Goal: Task Accomplishment & Management: Use online tool/utility

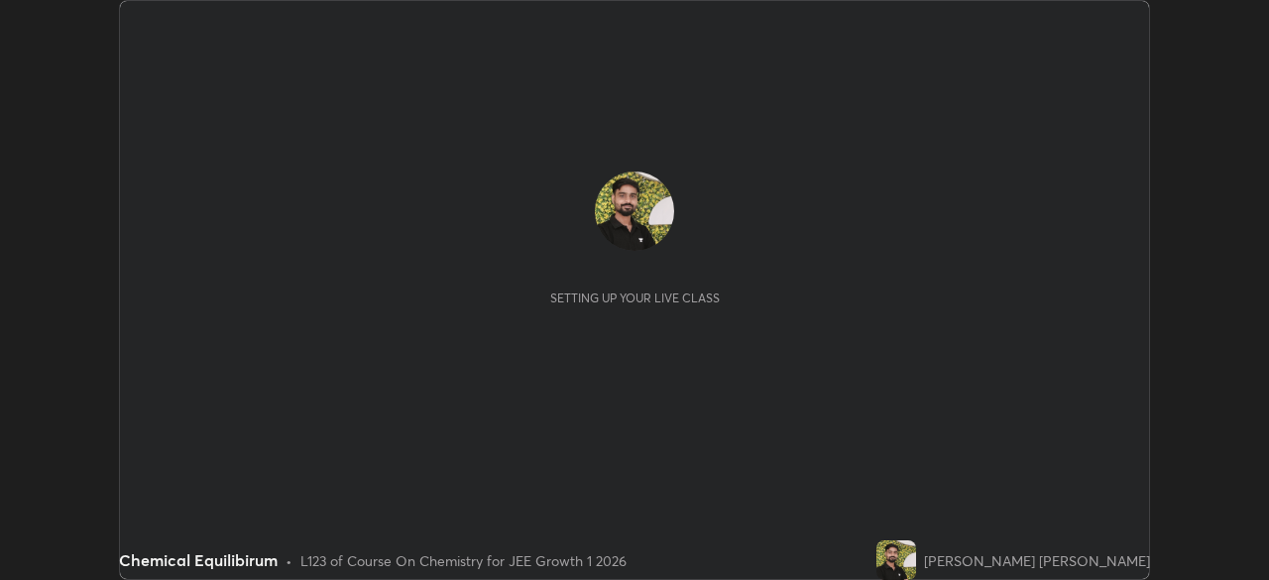
scroll to position [580, 1268]
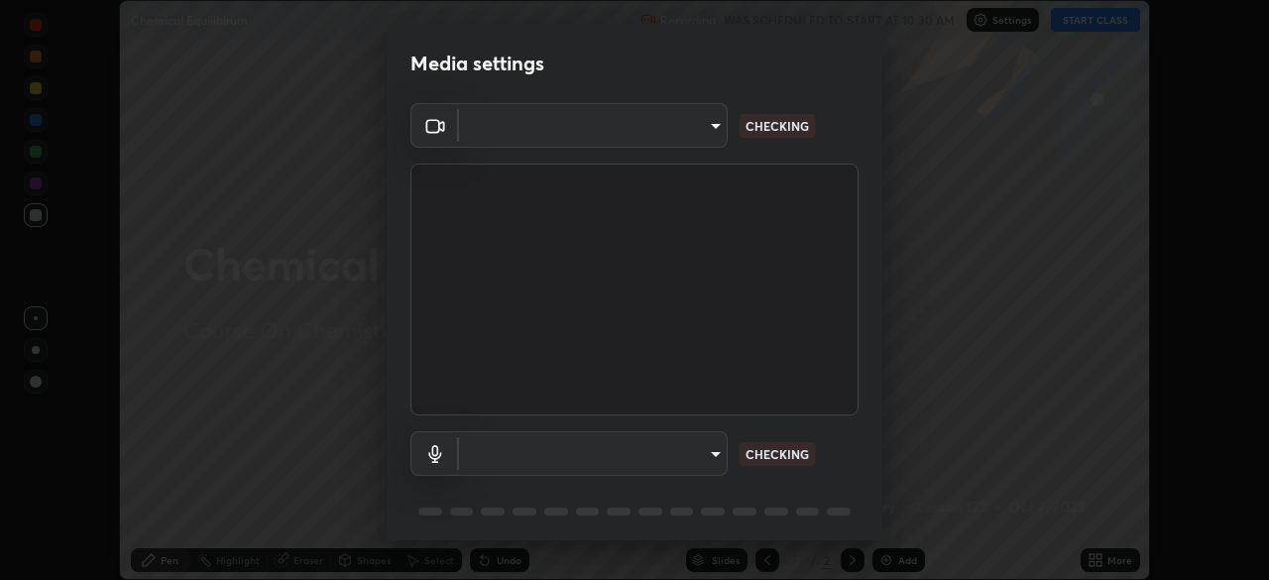
type input "b8f713a0fc2a4668ccd3874ce8ab2703f20e86d9f817921f365c1c4f78ca7a2c"
click at [526, 444] on body "Erase all Chemical Equilibirum Recording WAS SCHEDULED TO START AT 10:30 AM Set…" at bounding box center [634, 290] width 1269 height 580
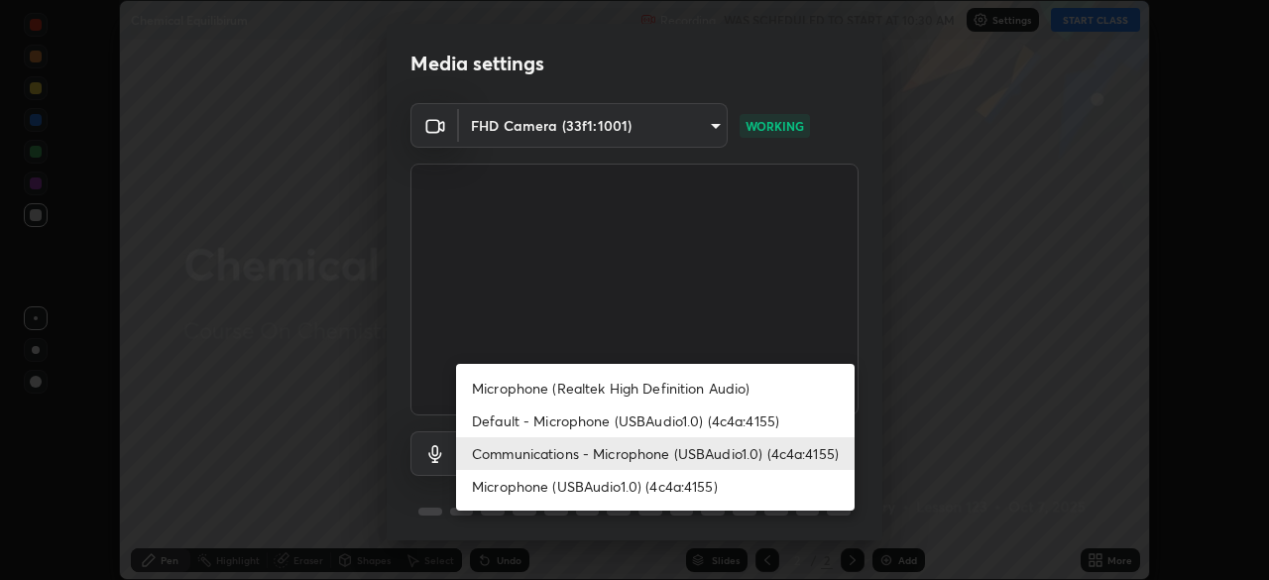
click at [587, 485] on li "Microphone (USBAudio1.0) (4c4a:4155)" at bounding box center [655, 486] width 399 height 33
type input "24ede3dfe1ded7b2d32cf95131c5bd760c6f163e6ca5da13d77e39bc2ccb61ef"
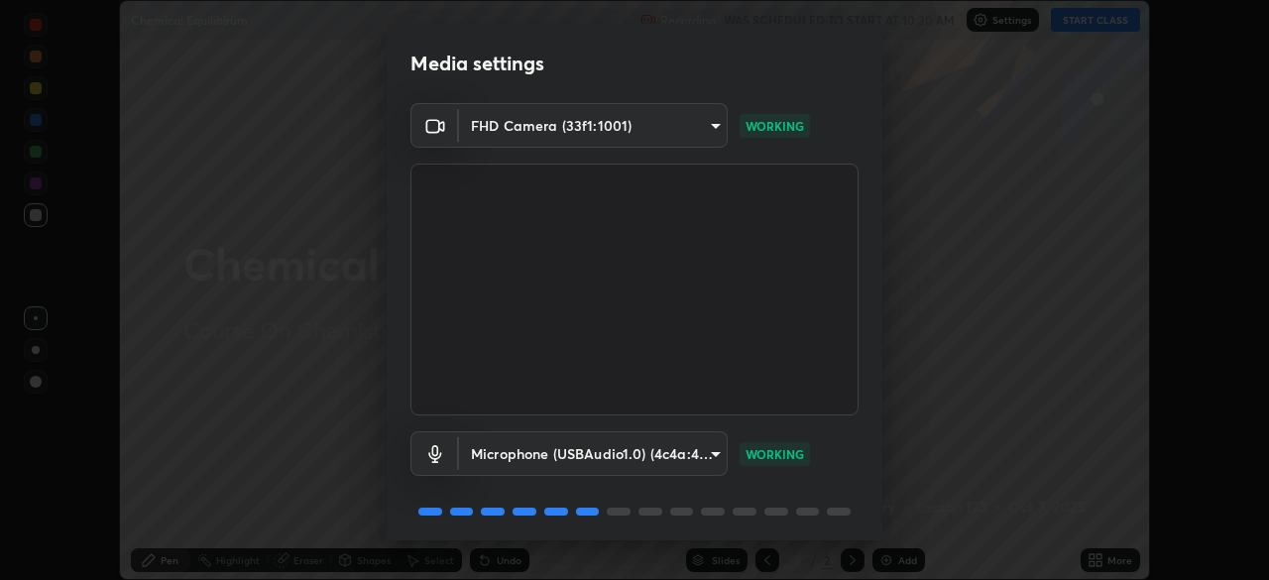
scroll to position [70, 0]
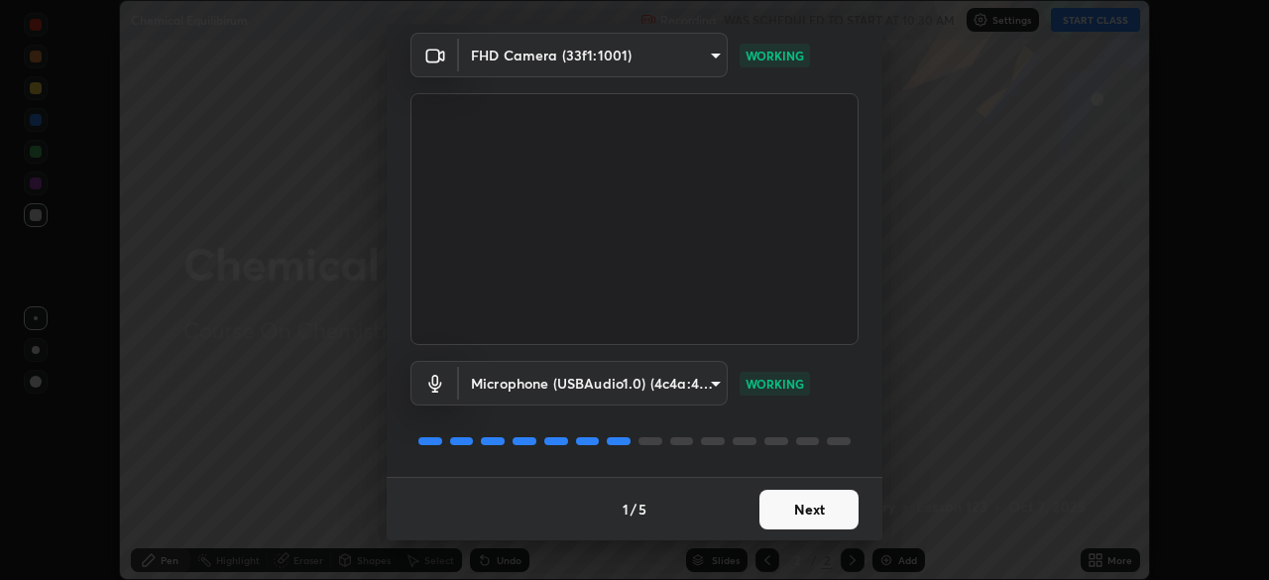
click at [798, 511] on button "Next" at bounding box center [808, 510] width 99 height 40
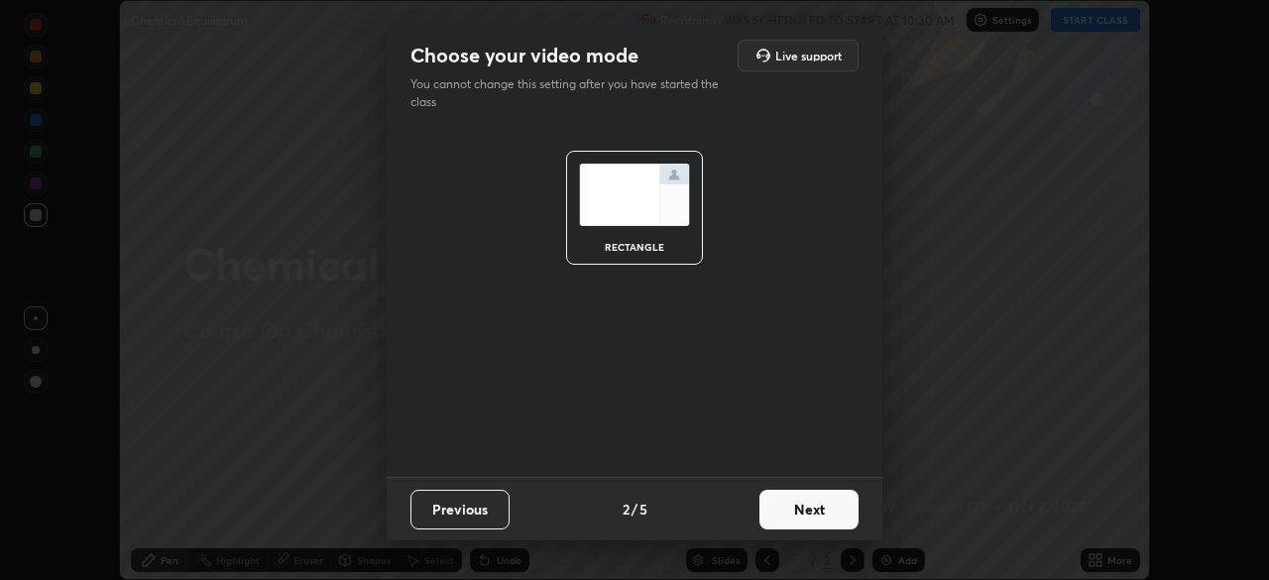
click at [806, 509] on button "Next" at bounding box center [808, 510] width 99 height 40
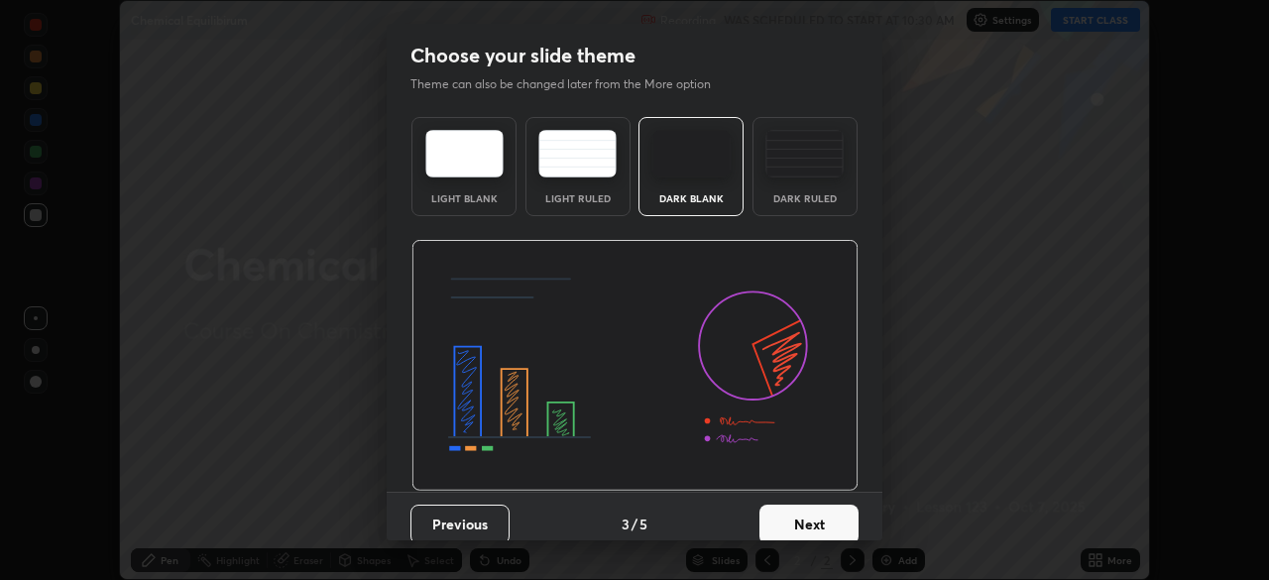
click at [830, 514] on button "Next" at bounding box center [808, 525] width 99 height 40
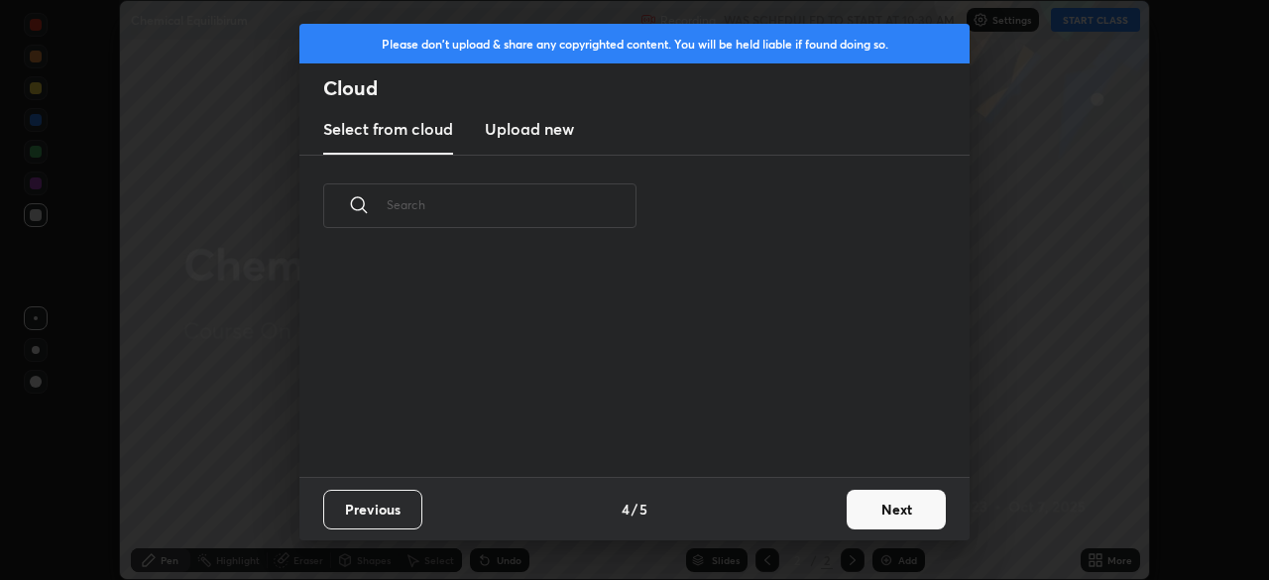
click at [873, 508] on button "Next" at bounding box center [896, 510] width 99 height 40
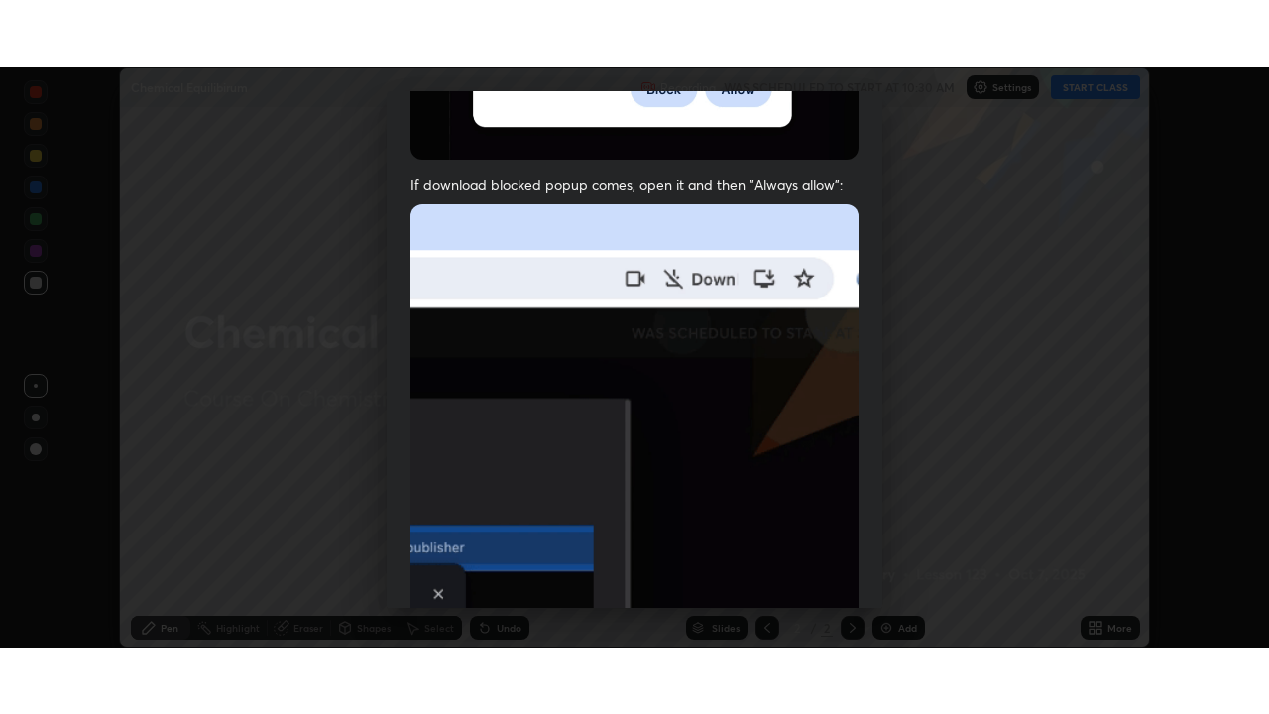
scroll to position [475, 0]
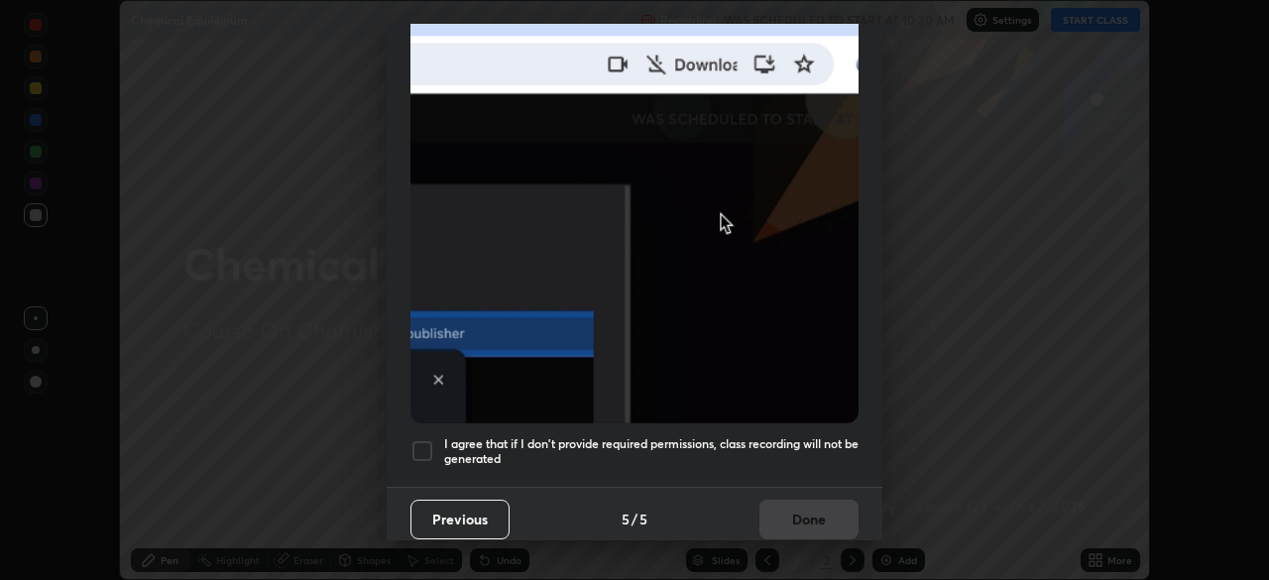
click at [413, 442] on div at bounding box center [422, 451] width 24 height 24
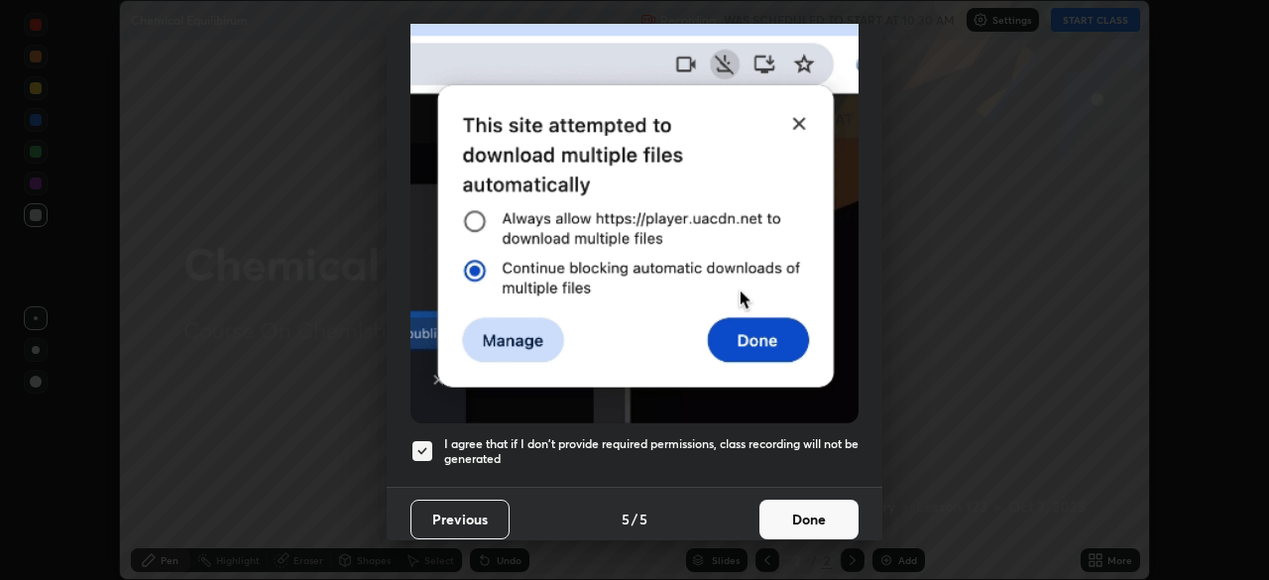
click at [802, 505] on button "Done" at bounding box center [808, 520] width 99 height 40
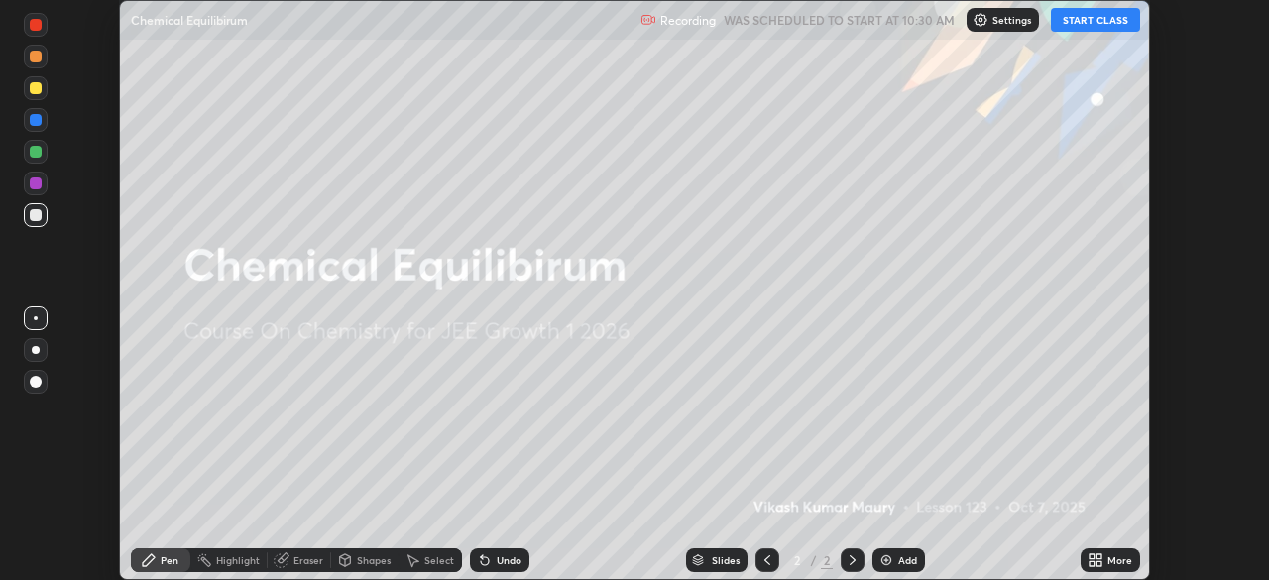
click at [898, 551] on div "Add" at bounding box center [899, 560] width 53 height 24
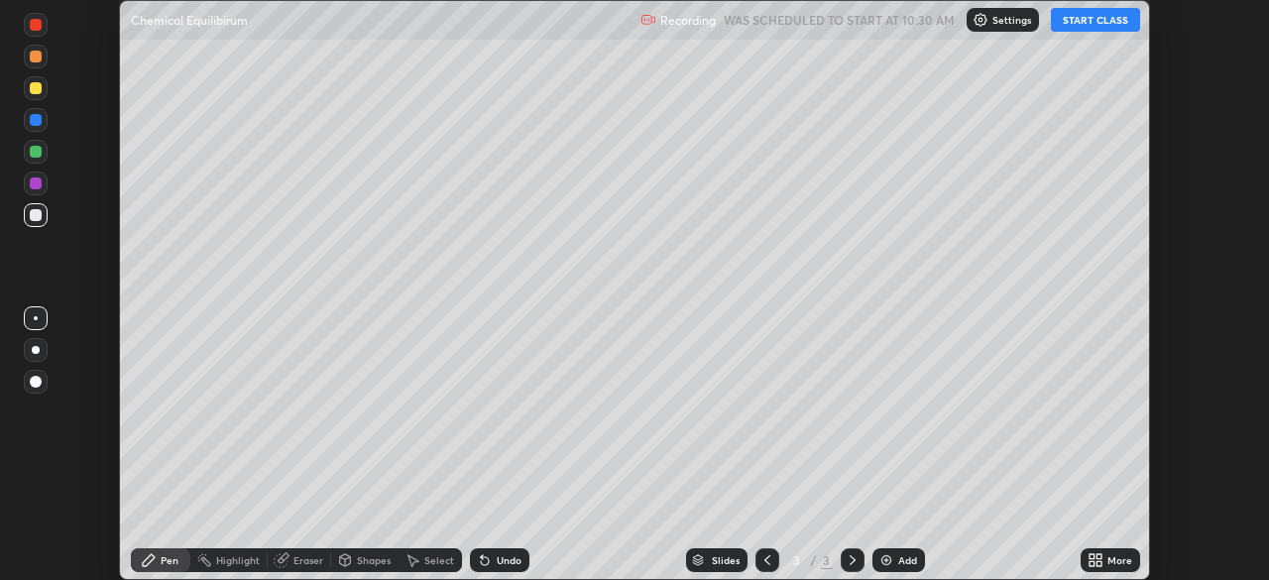
click at [1068, 23] on button "START CLASS" at bounding box center [1095, 20] width 89 height 24
click at [1110, 565] on div "More" at bounding box center [1119, 560] width 25 height 10
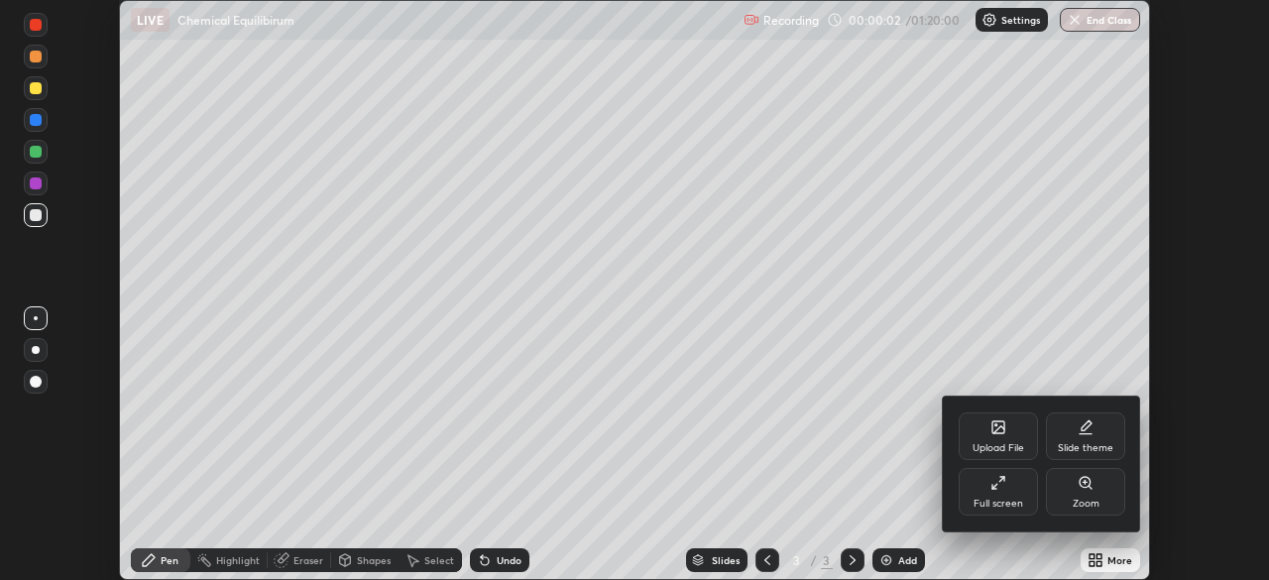
click at [985, 480] on div "Full screen" at bounding box center [998, 492] width 79 height 48
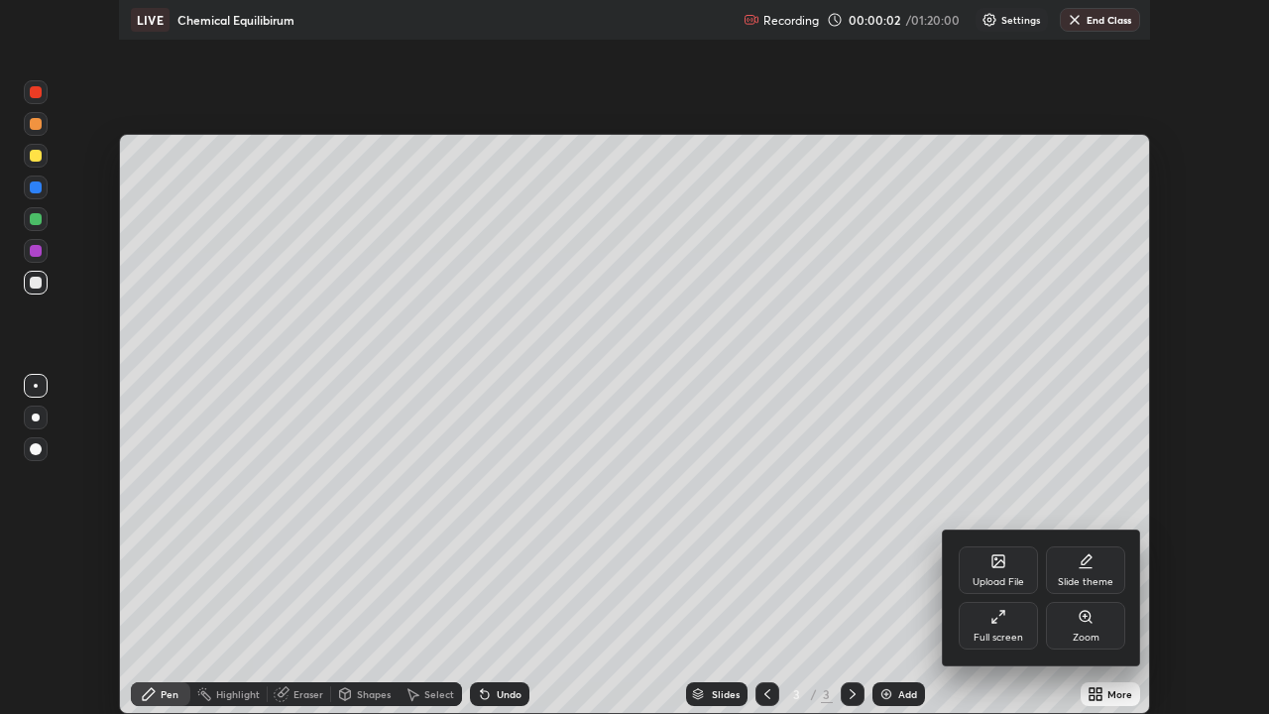
scroll to position [714, 1269]
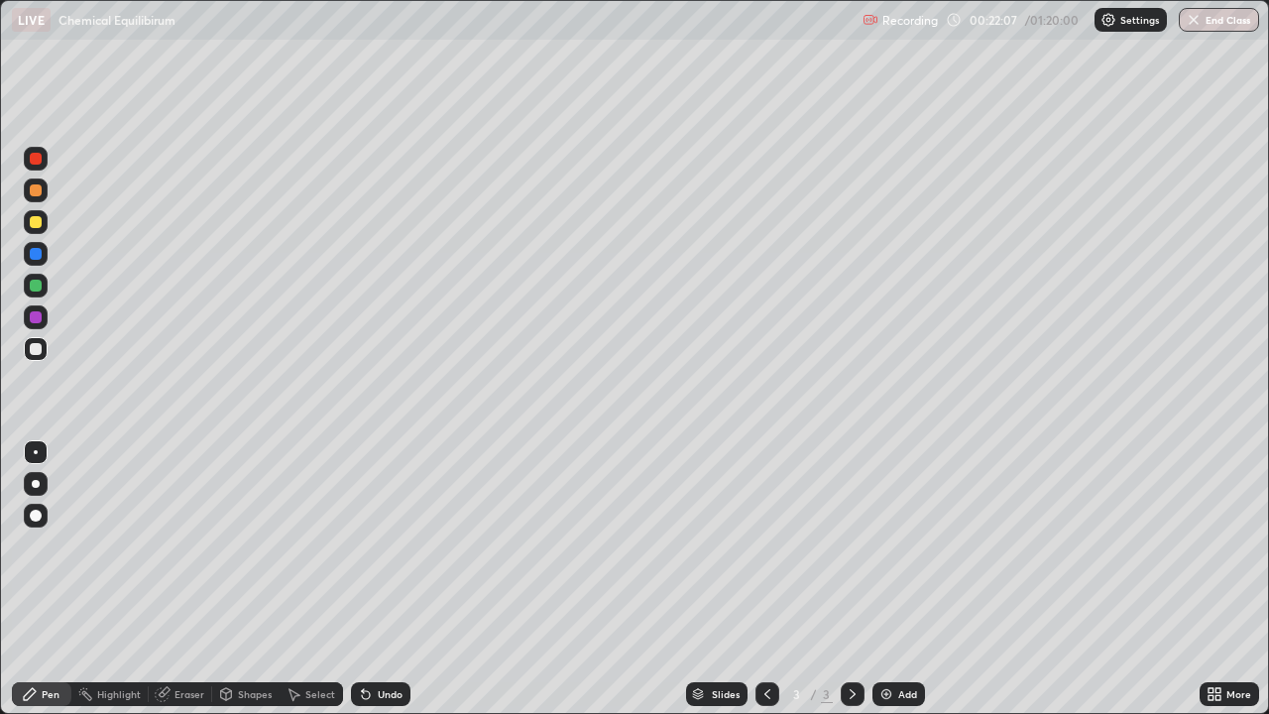
click at [191, 579] on div "Eraser" at bounding box center [190, 694] width 30 height 10
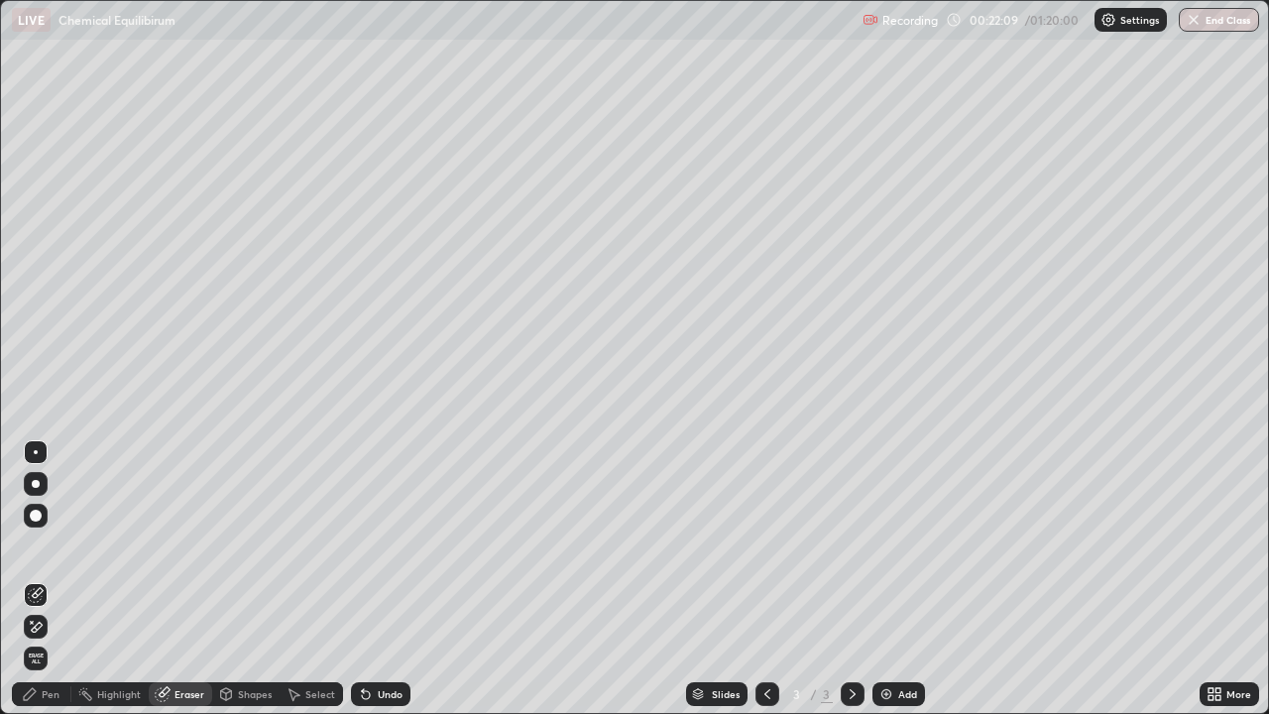
click at [34, 579] on icon at bounding box center [36, 627] width 16 height 17
click at [49, 579] on div "Pen" at bounding box center [51, 694] width 18 height 10
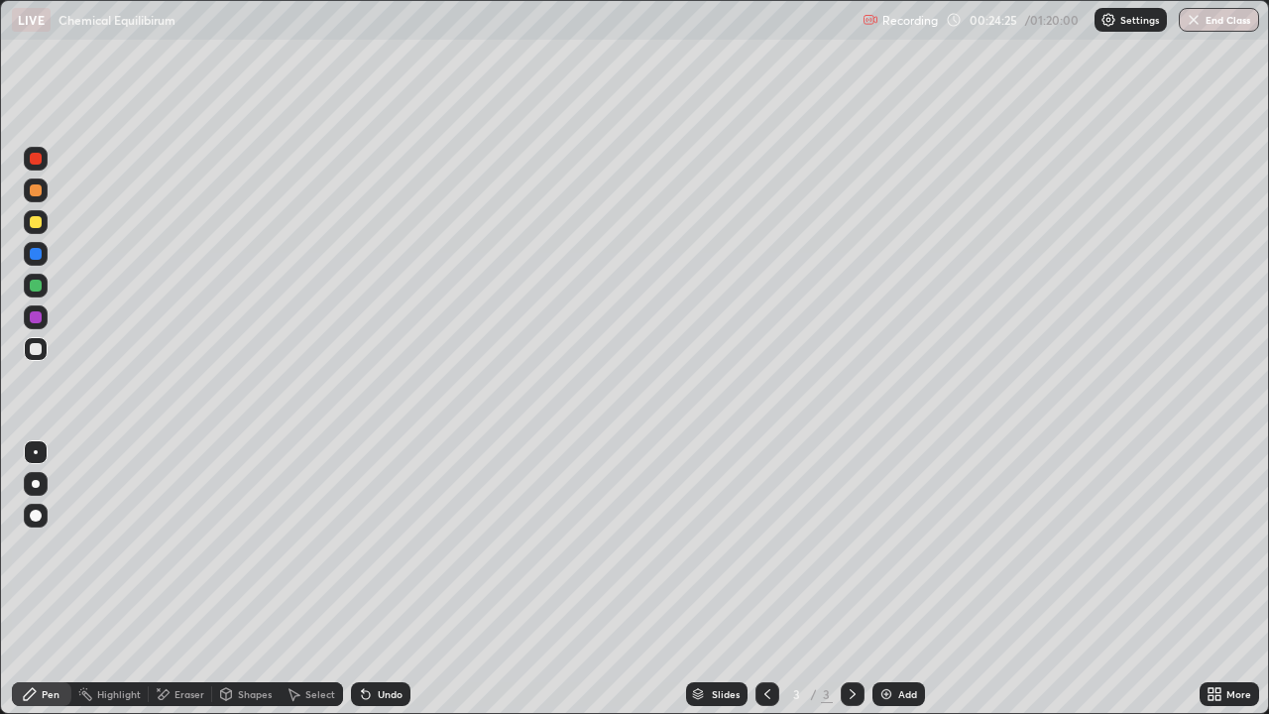
click at [890, 579] on img at bounding box center [886, 694] width 16 height 16
click at [200, 579] on div "Eraser" at bounding box center [190, 694] width 30 height 10
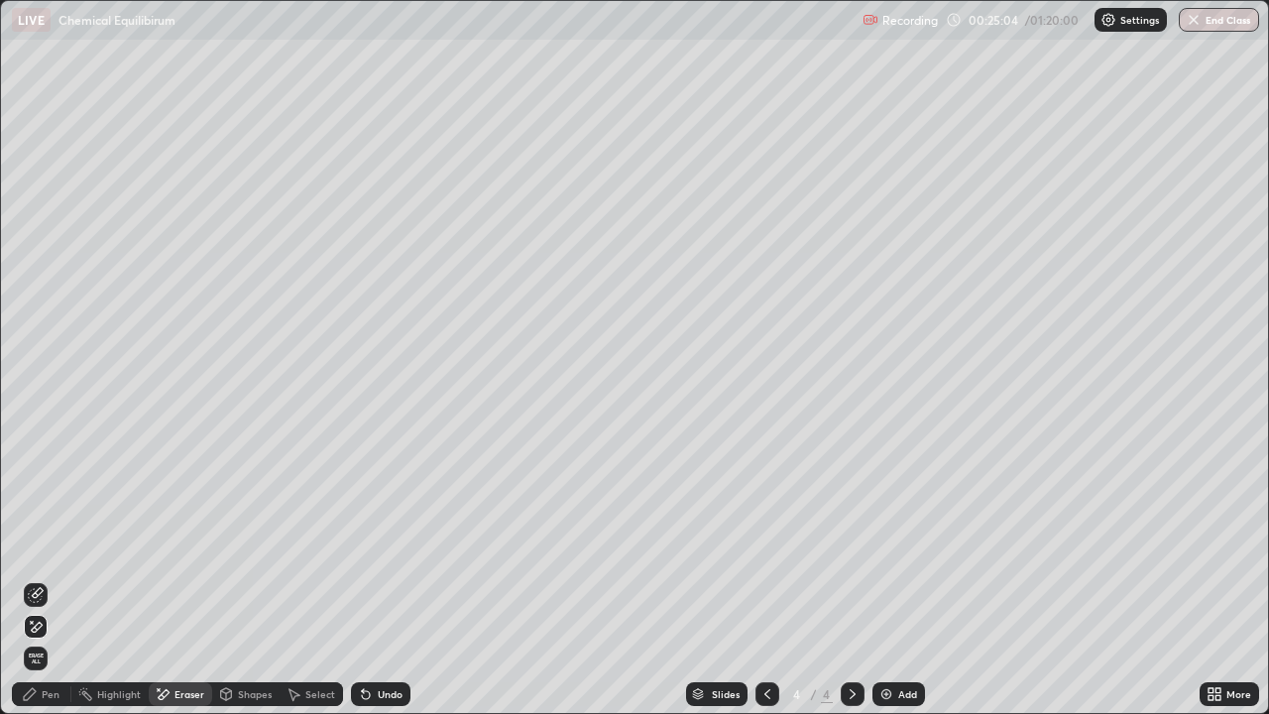
click at [69, 579] on div "Pen" at bounding box center [41, 694] width 59 height 24
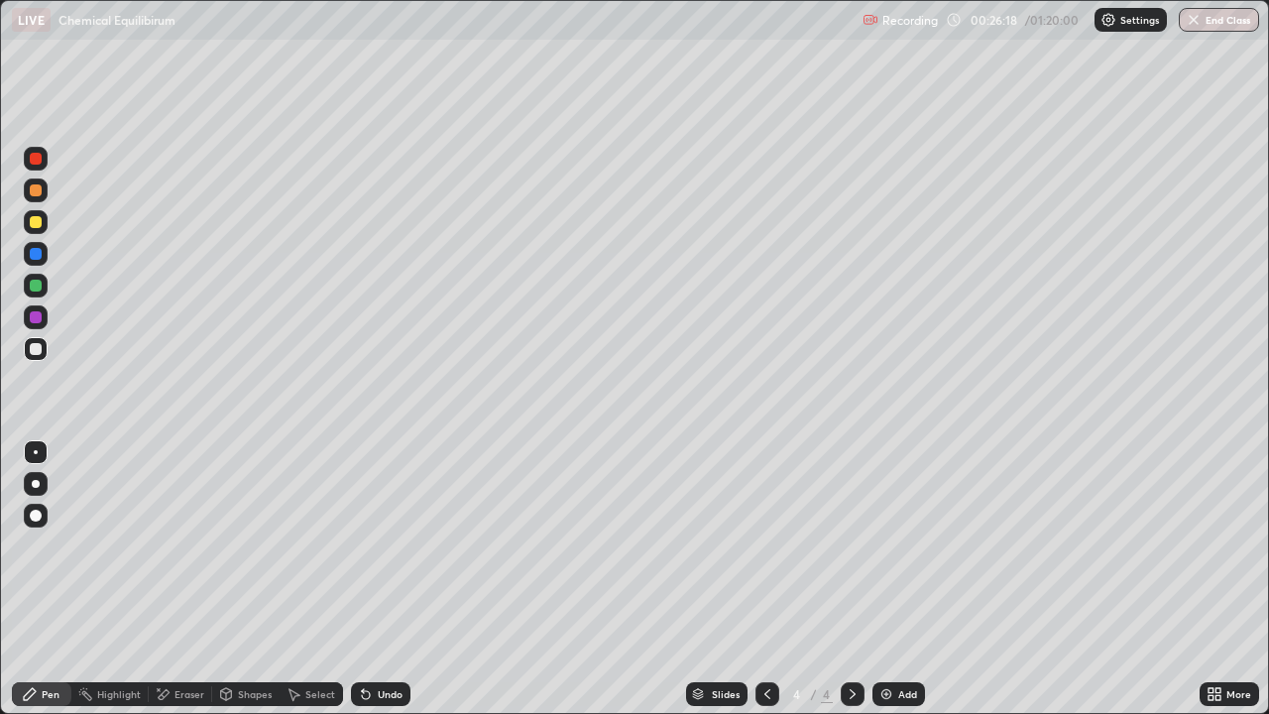
click at [766, 579] on icon at bounding box center [767, 694] width 16 height 16
click at [851, 579] on icon at bounding box center [853, 694] width 16 height 16
click at [889, 579] on img at bounding box center [886, 694] width 16 height 16
click at [777, 579] on div at bounding box center [768, 694] width 24 height 40
click at [774, 579] on div at bounding box center [768, 694] width 24 height 24
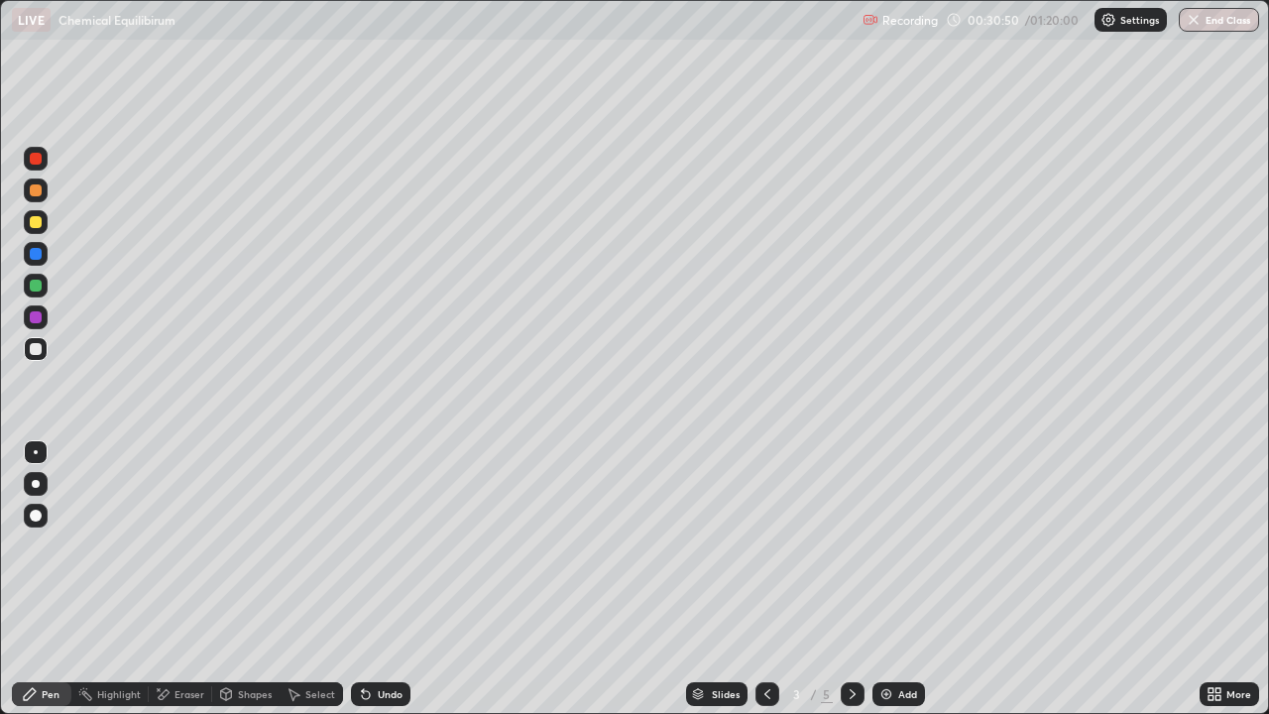
click at [851, 579] on icon at bounding box center [853, 694] width 16 height 16
click at [175, 579] on div "Eraser" at bounding box center [190, 694] width 30 height 10
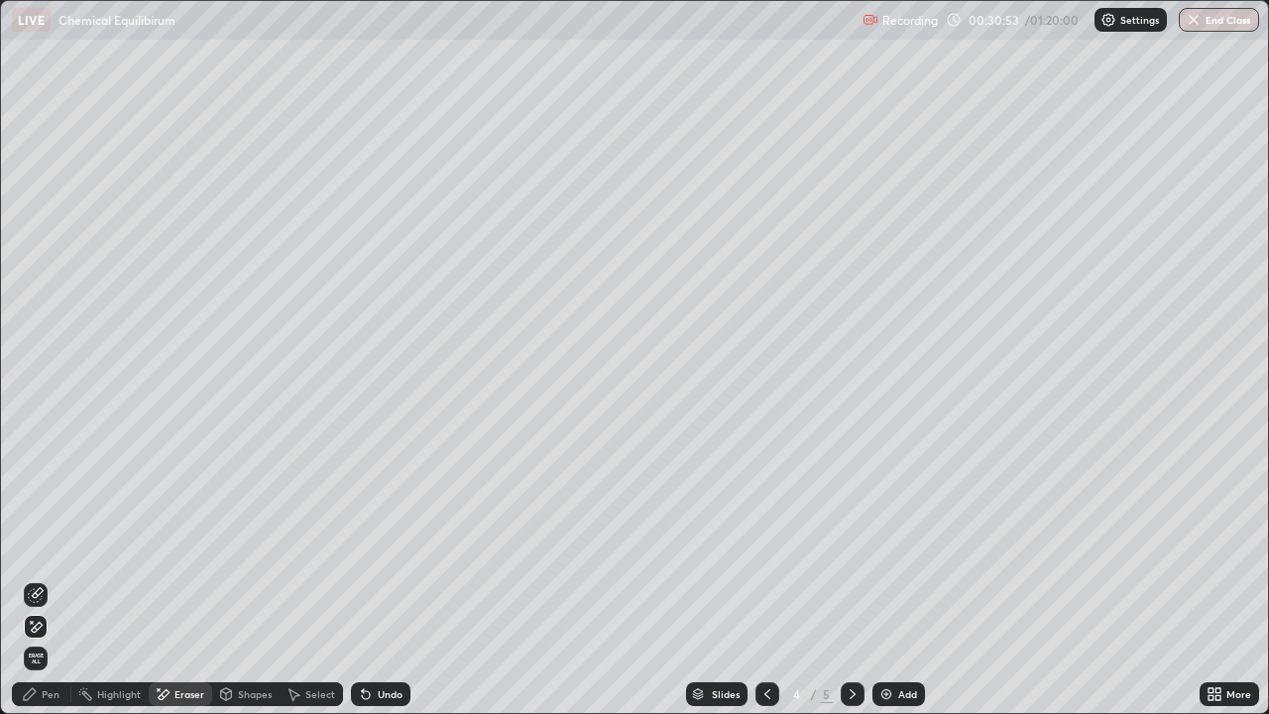
click at [36, 579] on icon at bounding box center [37, 627] width 11 height 10
click at [50, 579] on div "Pen" at bounding box center [51, 694] width 18 height 10
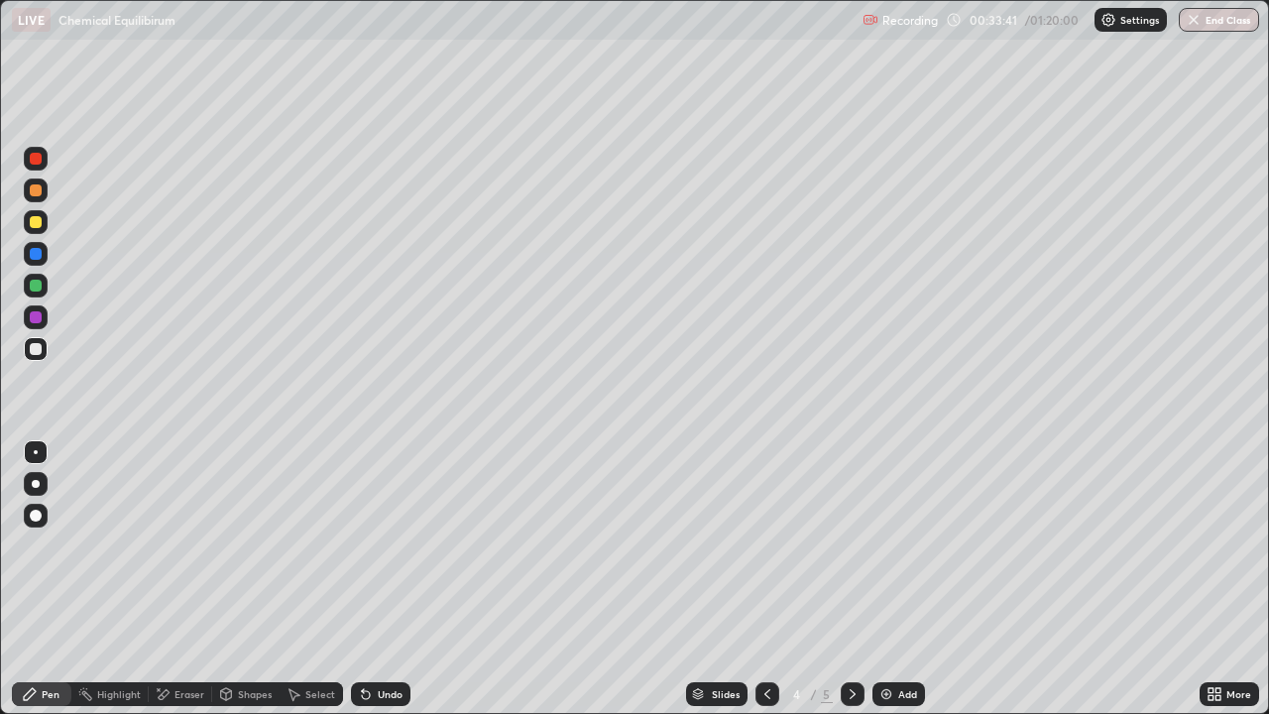
click at [764, 579] on icon at bounding box center [767, 694] width 16 height 16
click at [850, 579] on icon at bounding box center [853, 694] width 16 height 16
click at [765, 579] on icon at bounding box center [767, 694] width 16 height 16
click at [847, 579] on icon at bounding box center [853, 694] width 16 height 16
click at [765, 579] on icon at bounding box center [767, 694] width 16 height 16
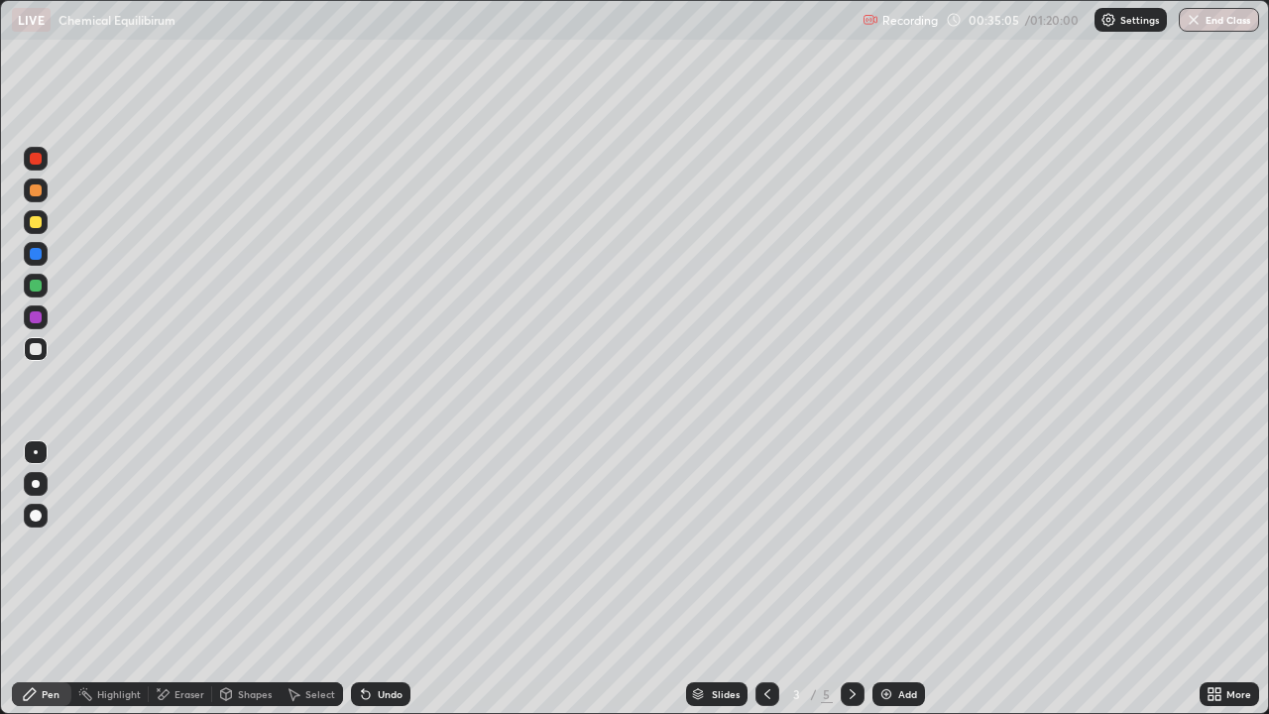
click at [848, 579] on icon at bounding box center [853, 694] width 16 height 16
click at [848, 579] on div at bounding box center [853, 694] width 24 height 24
click at [765, 579] on icon at bounding box center [767, 694] width 16 height 16
click at [841, 579] on div at bounding box center [853, 694] width 24 height 24
click at [194, 579] on div "Eraser" at bounding box center [190, 694] width 30 height 10
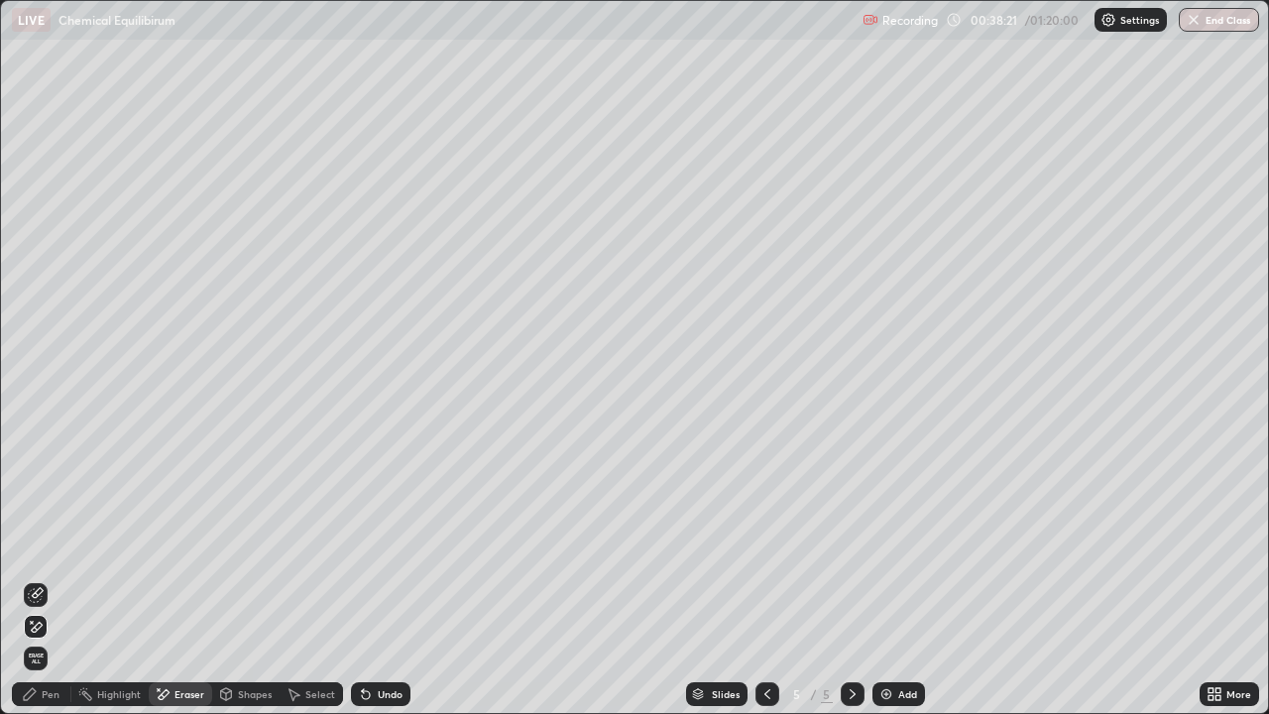
click at [57, 579] on div "Pen" at bounding box center [51, 694] width 18 height 10
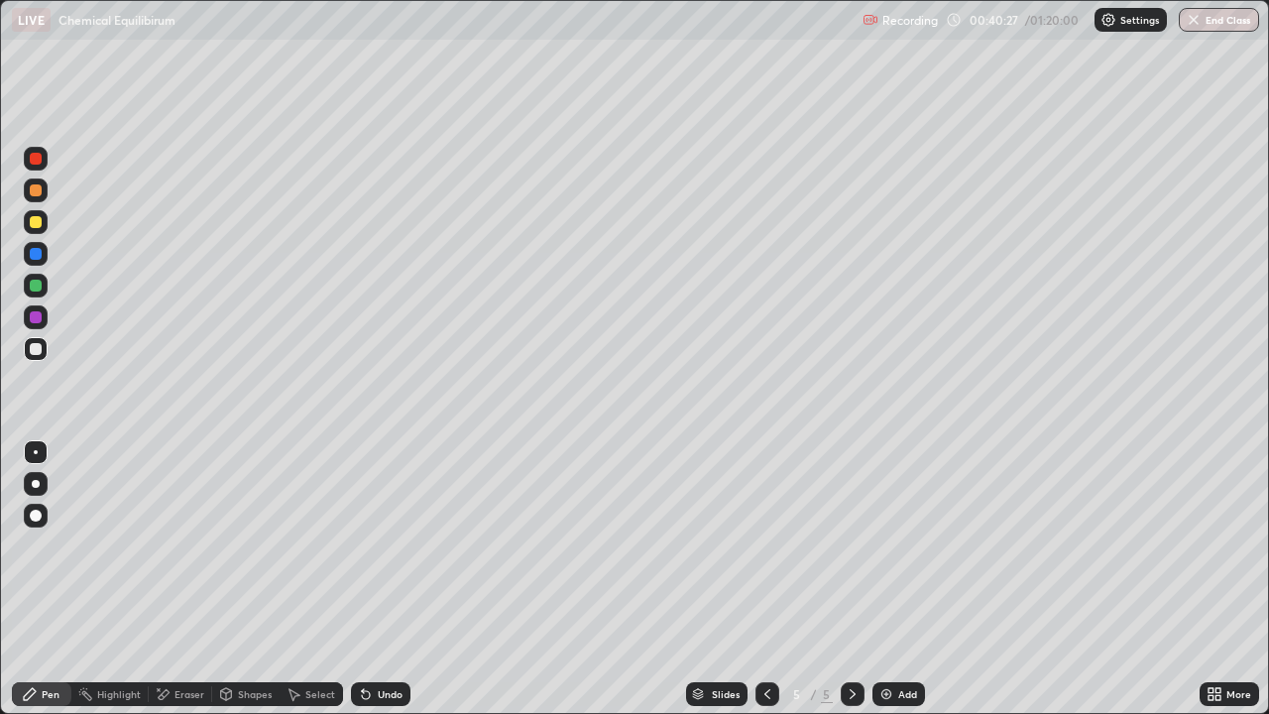
click at [904, 579] on div "Add" at bounding box center [899, 694] width 53 height 24
click at [898, 579] on div "Add" at bounding box center [907, 694] width 19 height 10
click at [887, 579] on img at bounding box center [886, 694] width 16 height 16
click at [759, 579] on icon at bounding box center [767, 694] width 16 height 16
click at [175, 579] on div "Eraser" at bounding box center [180, 694] width 63 height 24
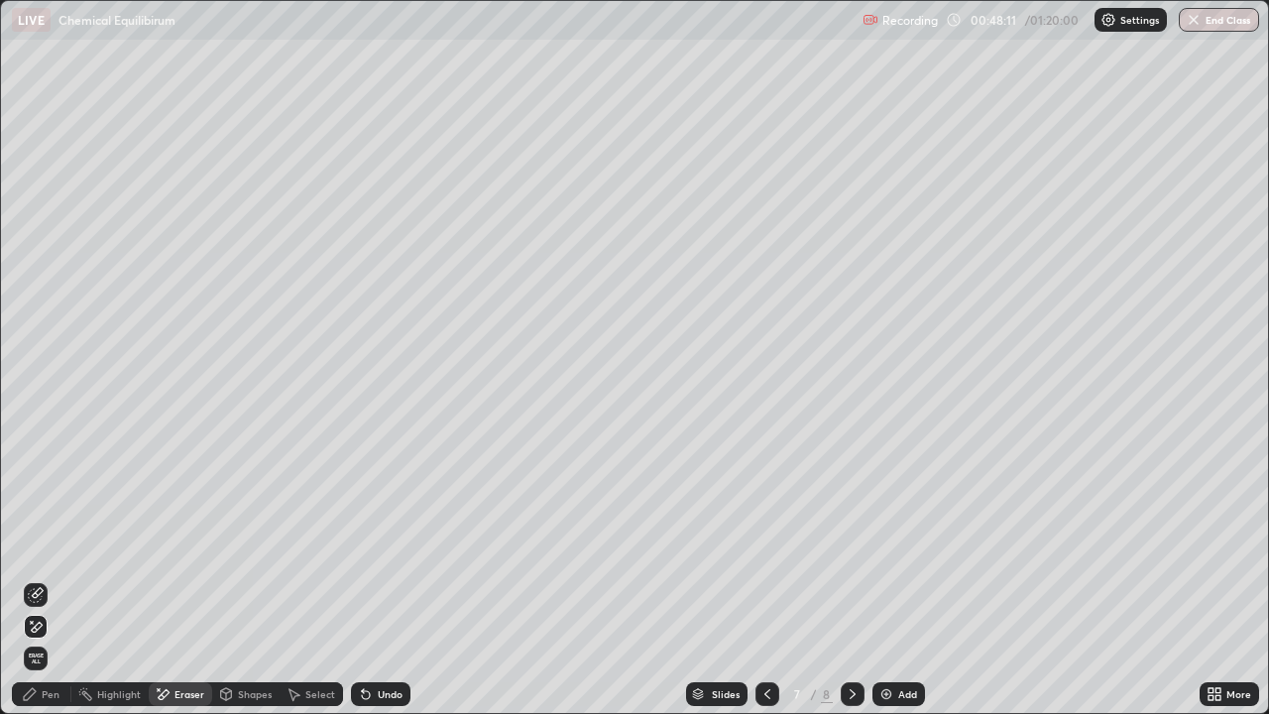
click at [40, 579] on div "Pen" at bounding box center [41, 694] width 59 height 24
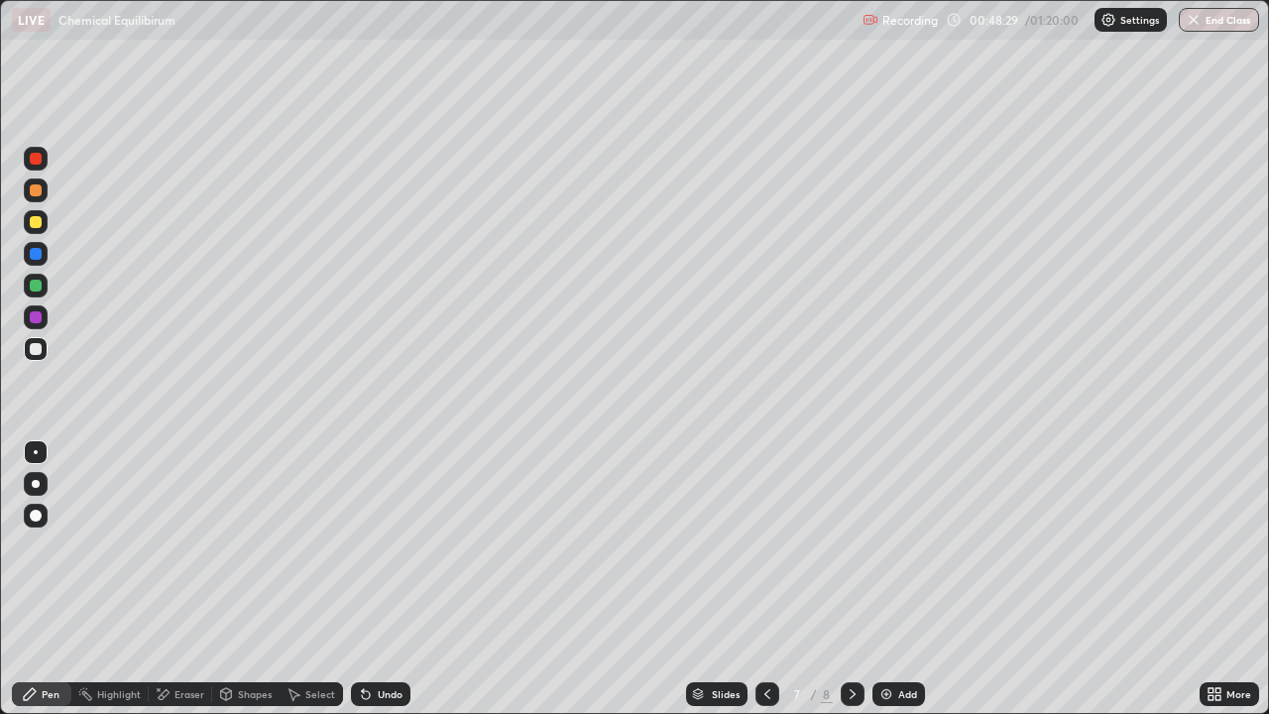
click at [844, 579] on div at bounding box center [853, 694] width 24 height 24
click at [906, 579] on div "Add" at bounding box center [899, 694] width 53 height 24
click at [173, 579] on div "Eraser" at bounding box center [180, 694] width 63 height 24
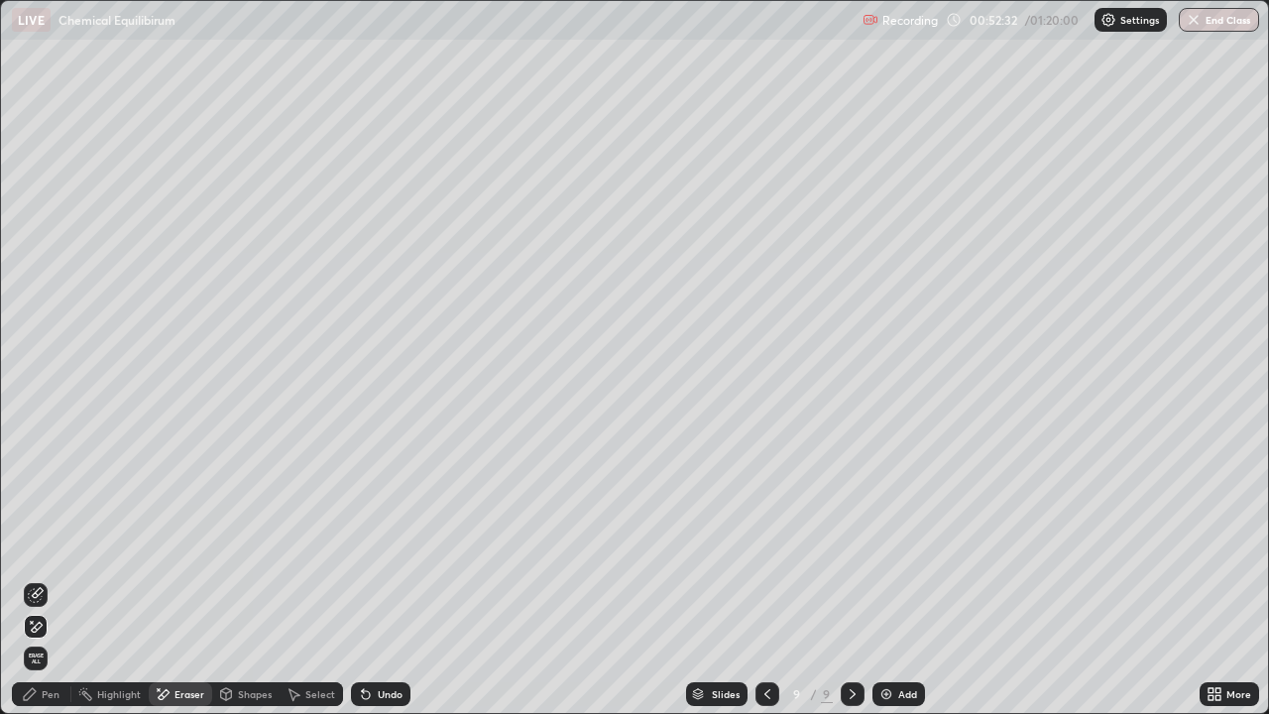
click at [47, 579] on div "Pen" at bounding box center [51, 694] width 18 height 10
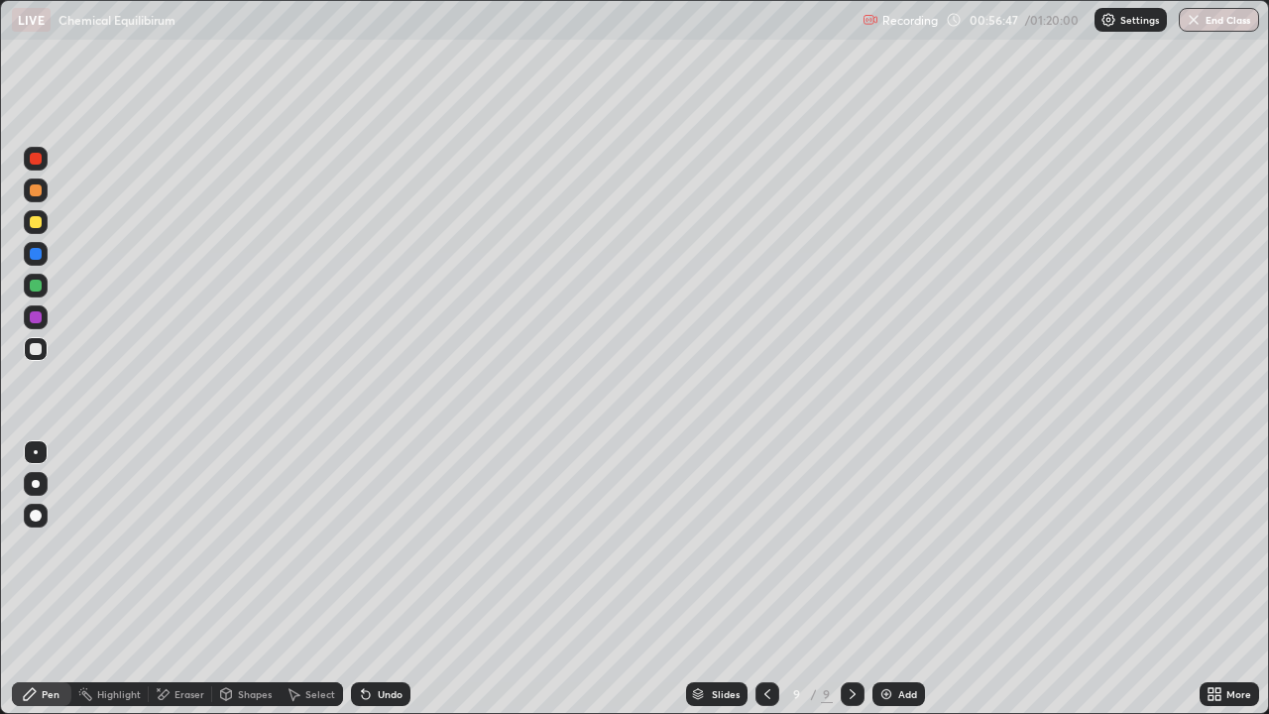
click at [900, 579] on div "Add" at bounding box center [899, 694] width 53 height 24
click at [1213, 10] on button "End Class" at bounding box center [1219, 20] width 80 height 24
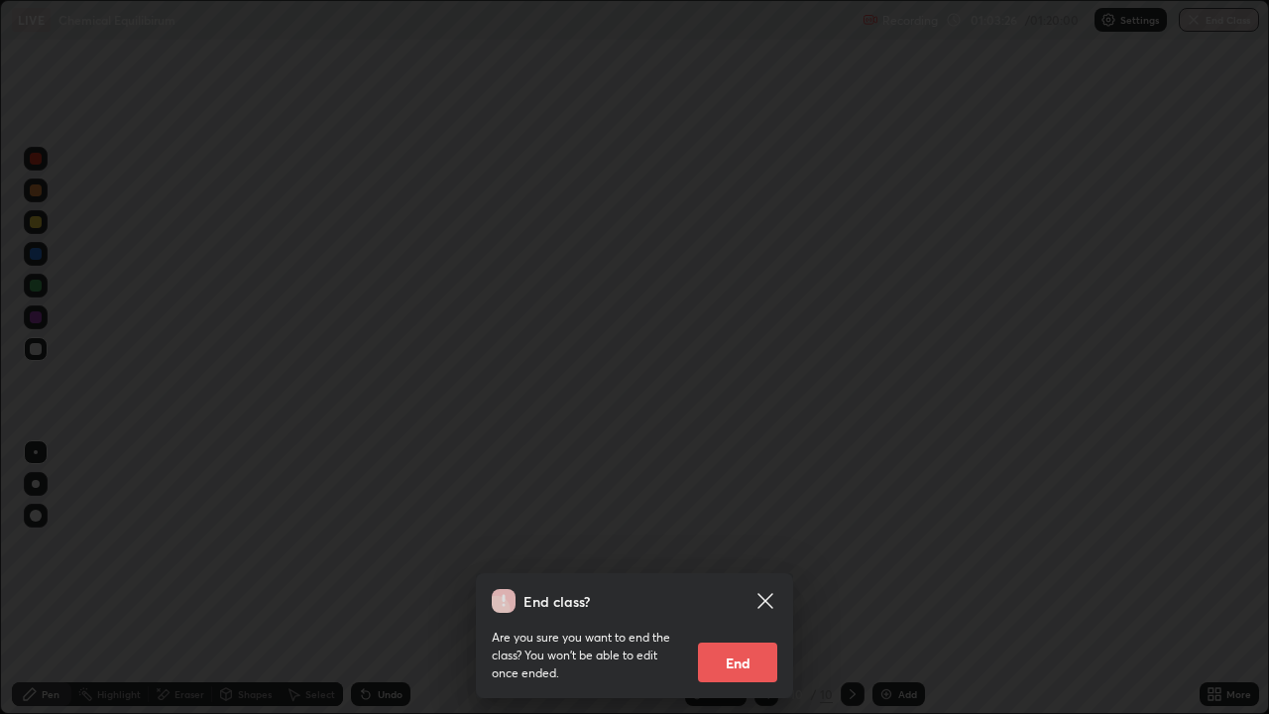
click at [753, 579] on button "End" at bounding box center [737, 662] width 79 height 40
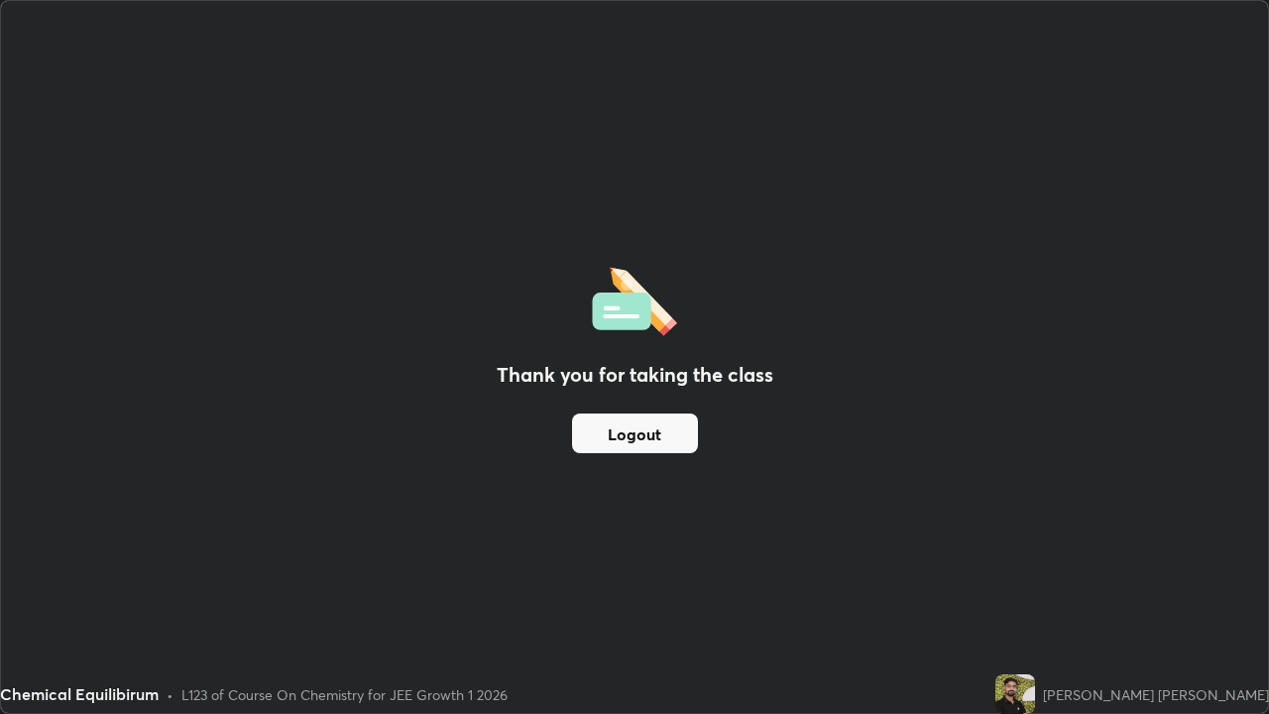
click at [617, 443] on button "Logout" at bounding box center [635, 433] width 126 height 40
